Goal: Transaction & Acquisition: Purchase product/service

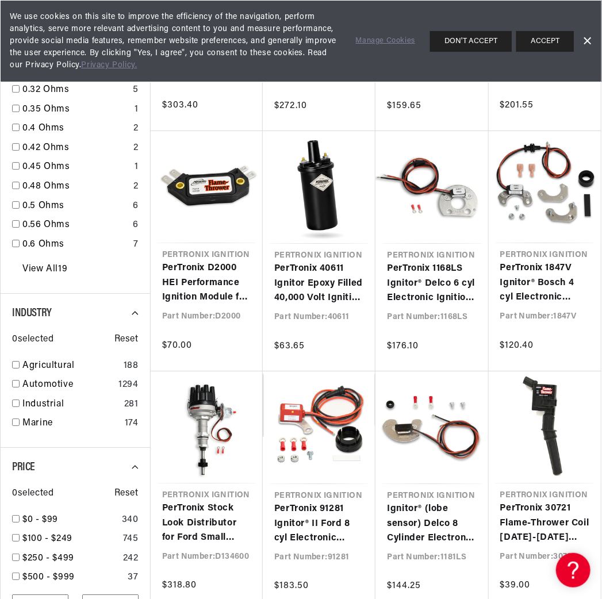
scroll to position [1256, 0]
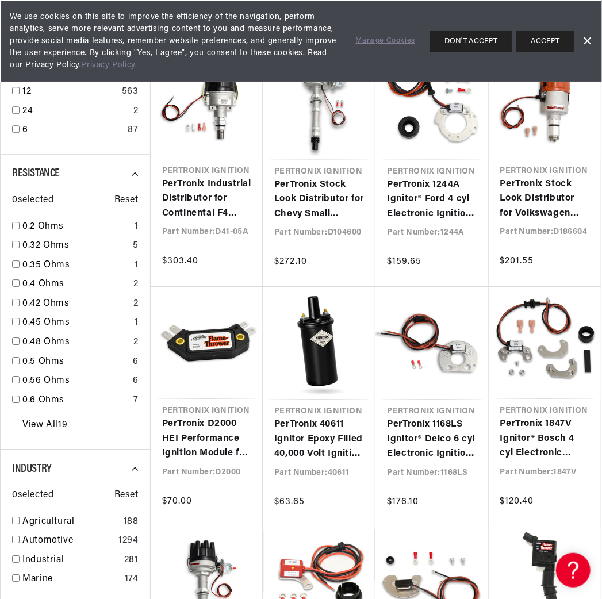
click at [210, 461] on link "PerTronix D2000 HEI Performance Ignition Module for GM 4-Pin" at bounding box center [206, 439] width 89 height 44
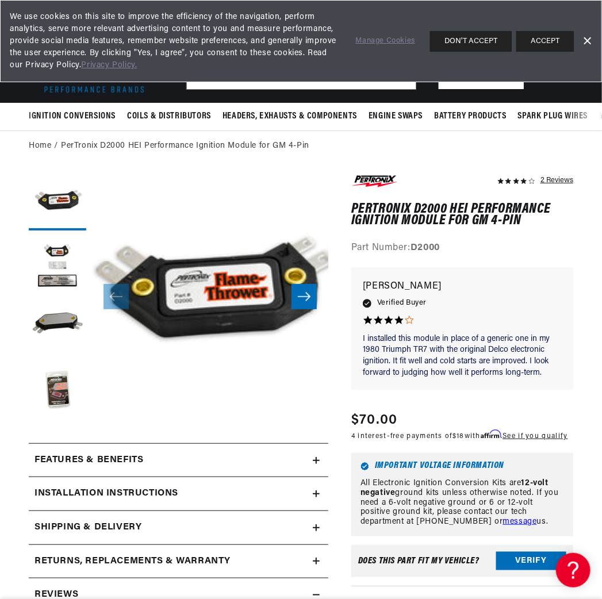
scroll to position [0, 348]
click at [530, 399] on div "I installed this module in I installed this module in place of a generic one in…" at bounding box center [462, 334] width 222 height 134
click at [64, 258] on button "Load image 2 in gallery view" at bounding box center [58, 265] width 58 height 58
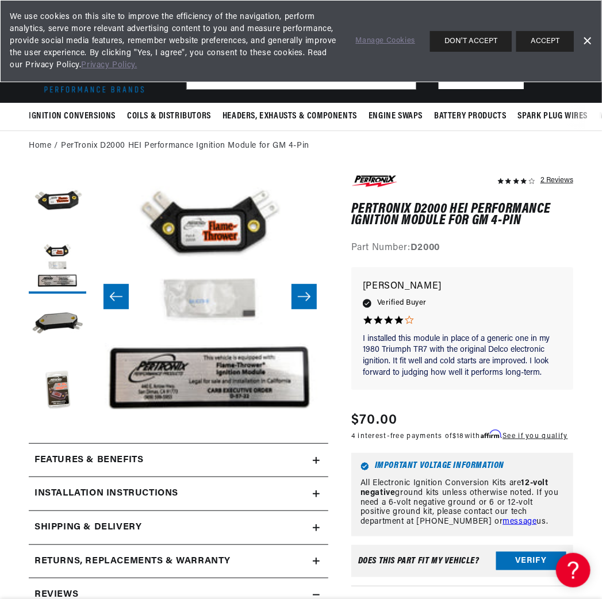
scroll to position [0, 0]
